Goal: Transaction & Acquisition: Subscribe to service/newsletter

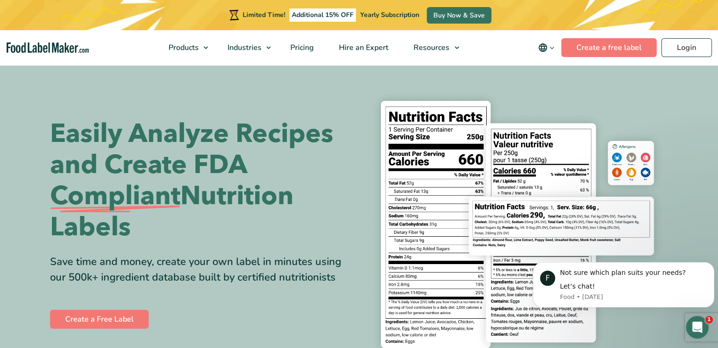
click at [388, 11] on span "Yearly Subscription" at bounding box center [389, 14] width 59 height 9
click at [459, 10] on link "Buy Now & Save" at bounding box center [459, 15] width 65 height 17
click at [310, 45] on span "Pricing" at bounding box center [300, 47] width 27 height 10
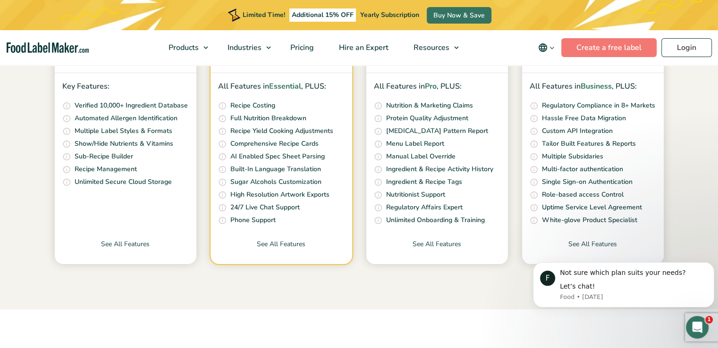
scroll to position [325, 0]
click at [432, 247] on link "See All Features" at bounding box center [437, 251] width 142 height 25
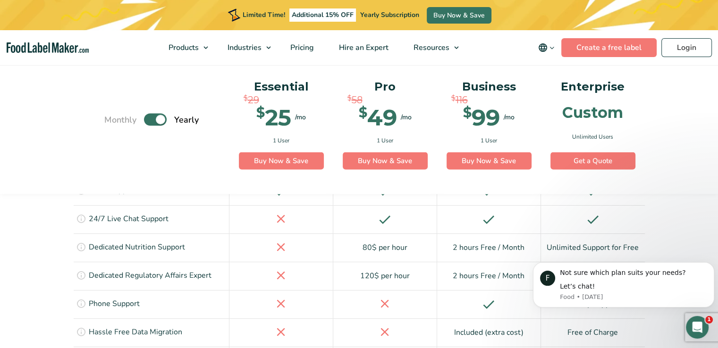
scroll to position [1850, 0]
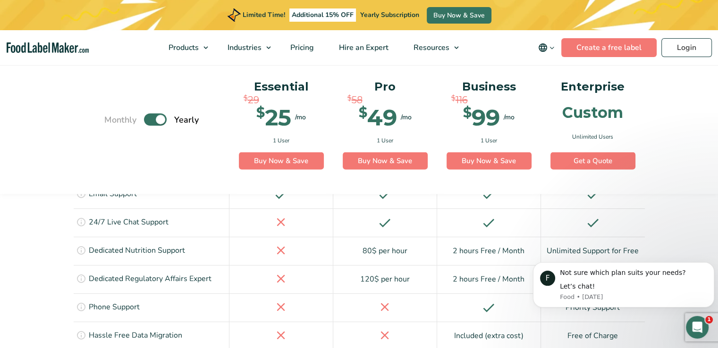
click at [147, 124] on label "Toggle" at bounding box center [155, 120] width 23 height 12
click at [112, 123] on input "Toggle" at bounding box center [109, 120] width 6 height 6
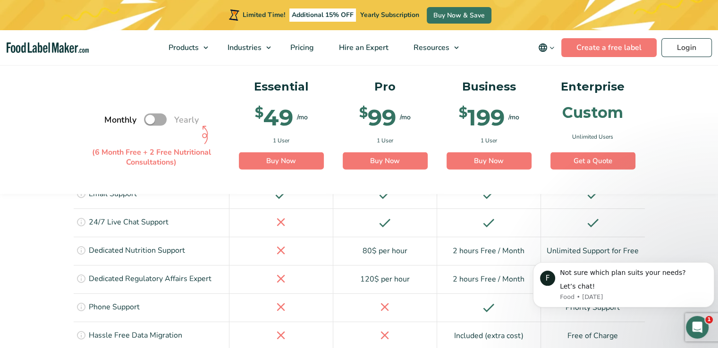
click at [163, 119] on label "Toggle" at bounding box center [155, 120] width 23 height 12
click at [112, 119] on input "Toggle" at bounding box center [109, 120] width 6 height 6
checkbox input "true"
